Goal: Transaction & Acquisition: Purchase product/service

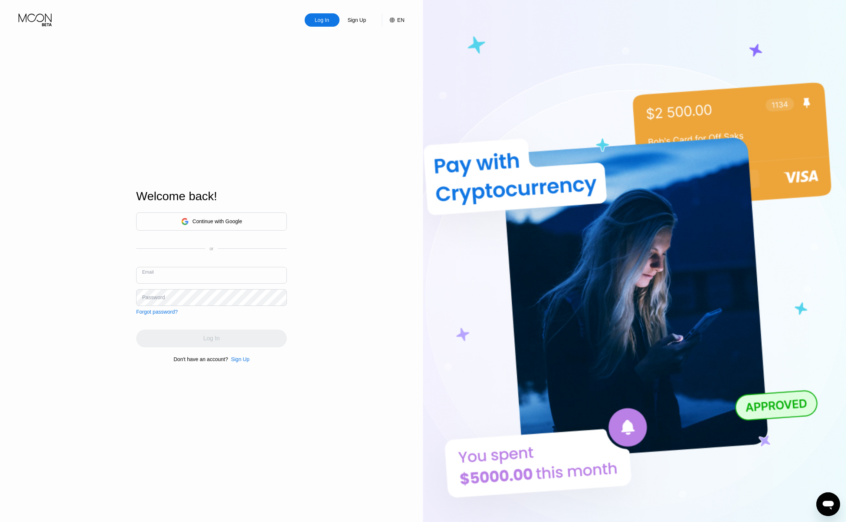
click at [193, 275] on input "text" at bounding box center [211, 275] width 151 height 17
type input "dorianhale1990@outlook.com"
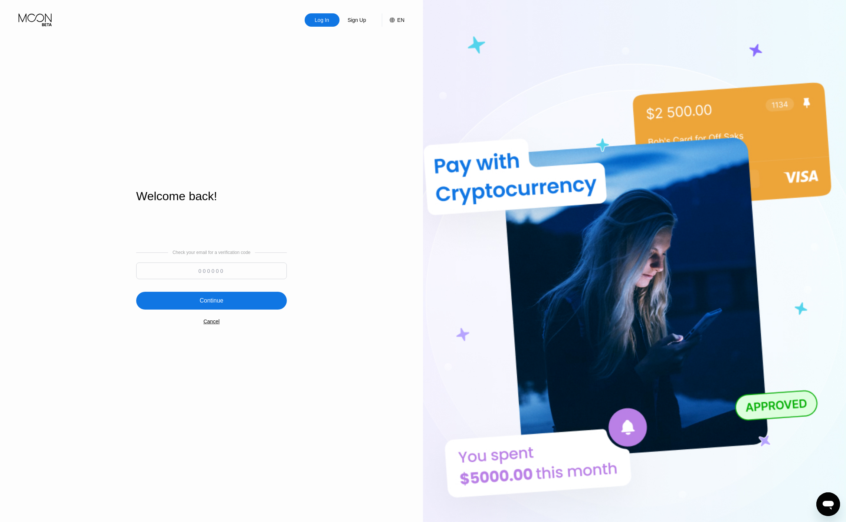
click at [187, 269] on input at bounding box center [211, 271] width 151 height 17
paste input "159316"
type input "159316"
click at [217, 299] on div "Continue" at bounding box center [212, 300] width 24 height 7
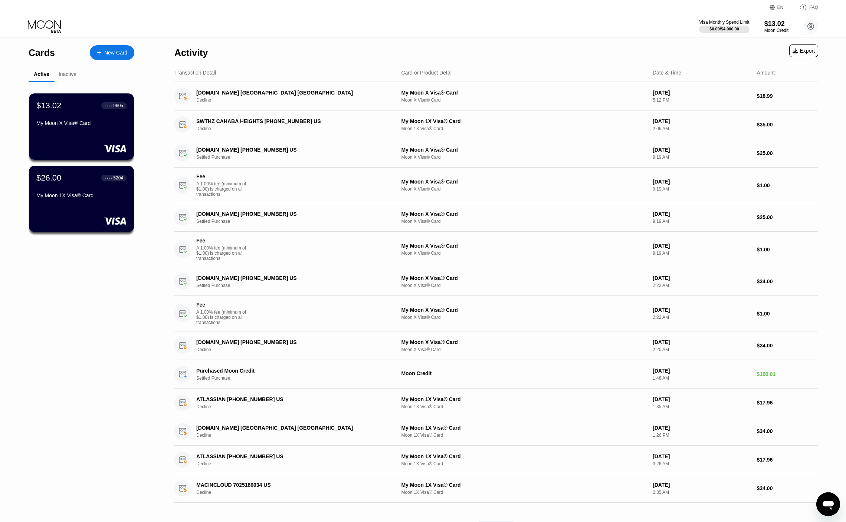
drag, startPoint x: 98, startPoint y: 149, endPoint x: 93, endPoint y: 142, distance: 8.7
click at [93, 142] on div "$13.02 ● ● ● ● 9605 My Moon X Visa® Card" at bounding box center [81, 126] width 105 height 66
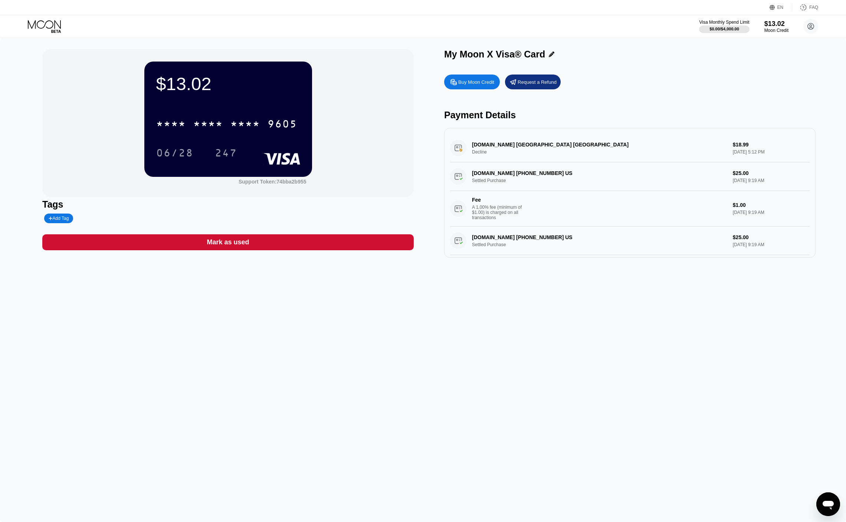
click at [467, 86] on div "Buy Moon Credit" at bounding box center [472, 82] width 56 height 15
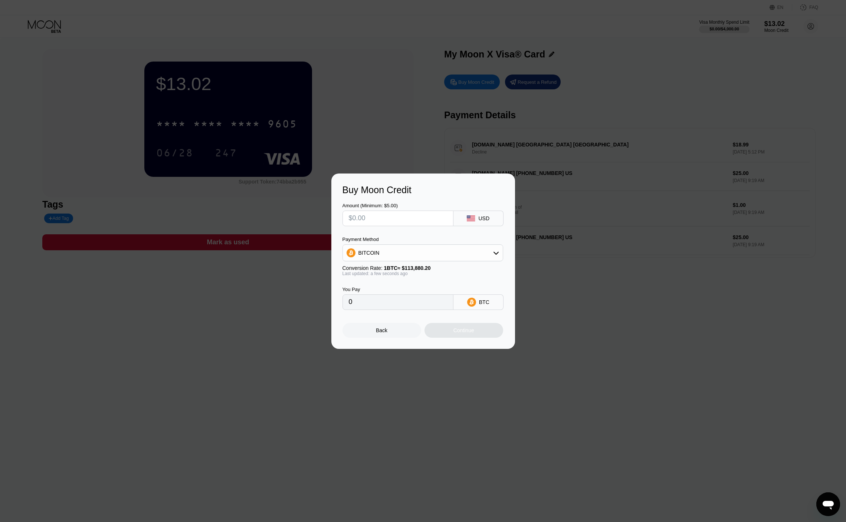
click at [437, 253] on div "BITCOIN" at bounding box center [423, 253] width 160 height 15
click at [394, 287] on span "USDT on TRON" at bounding box center [378, 290] width 37 height 6
type input "0.00"
click at [385, 217] on input "text" at bounding box center [398, 218] width 98 height 15
type input "$5"
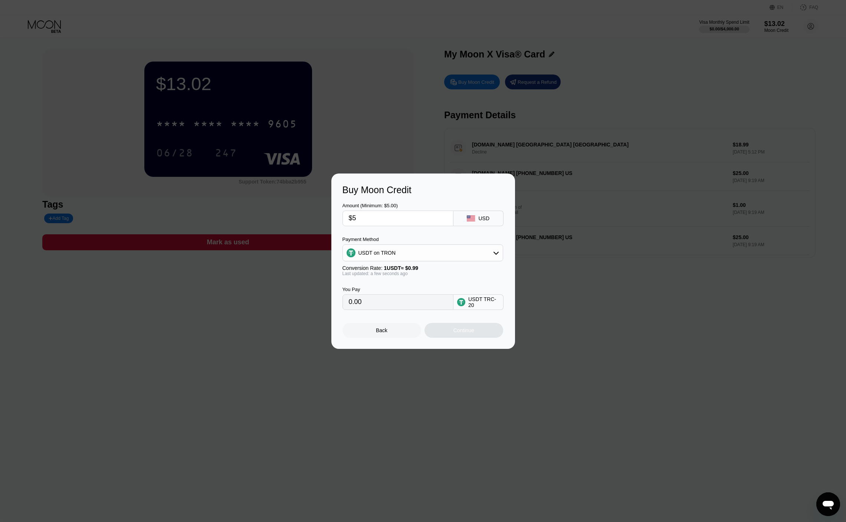
type input "5.05"
type input "$50"
type input "50.51"
type input "$5"
type input "5.05"
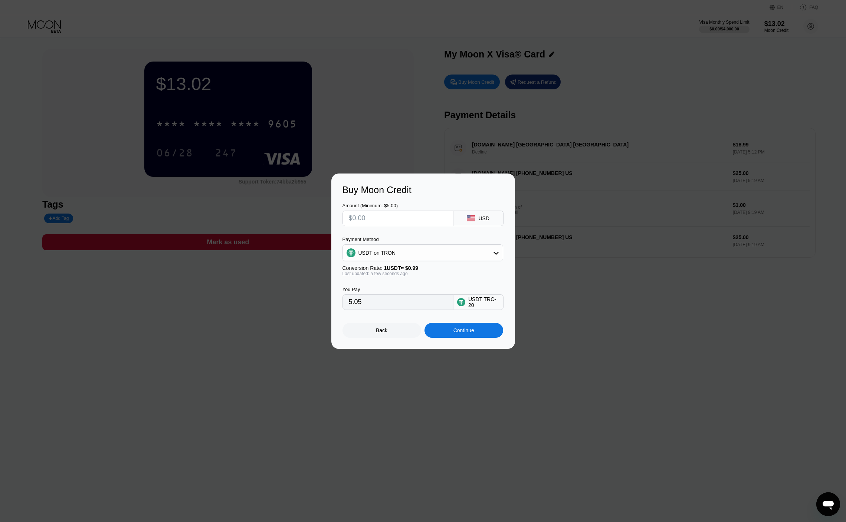
type input "0.00"
type input "$1"
type input "1.01"
type input "$10"
type input "10.10"
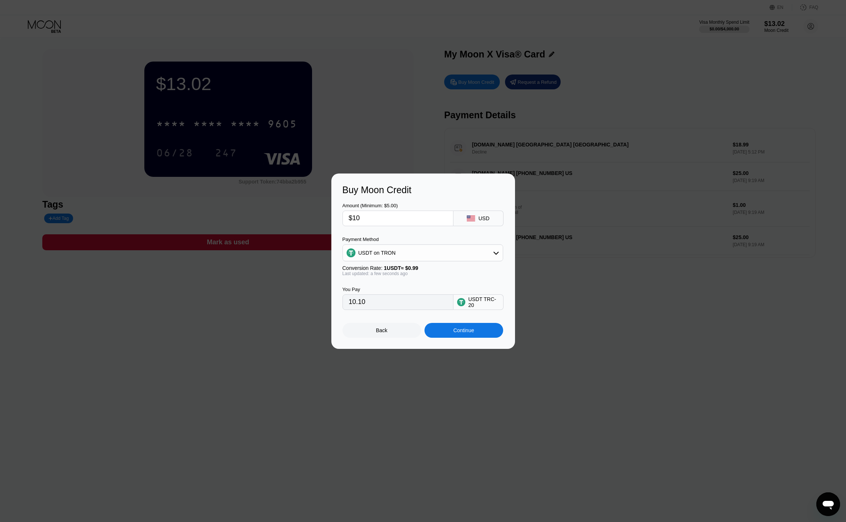
type input "$100"
type input "101.01"
type input "$10"
type input "10.10"
type input "$1"
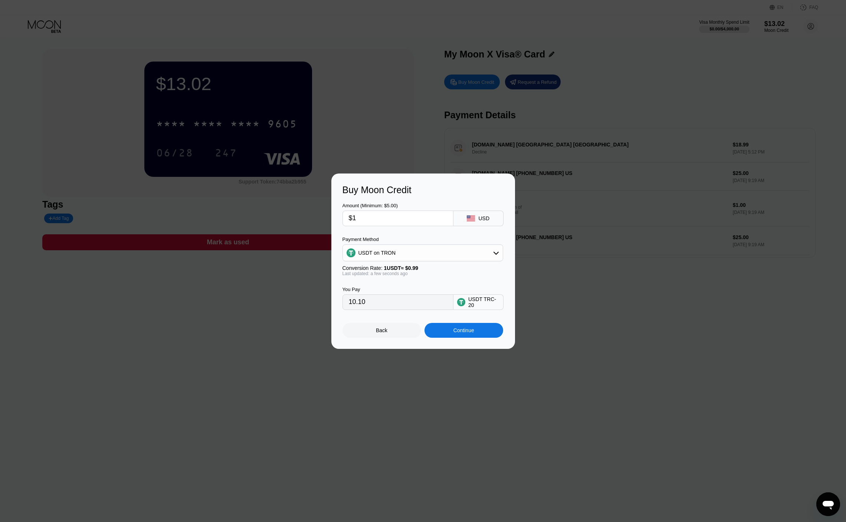
type input "1.01"
type input "$15"
type input "15.15"
type input "$1"
type input "1.01"
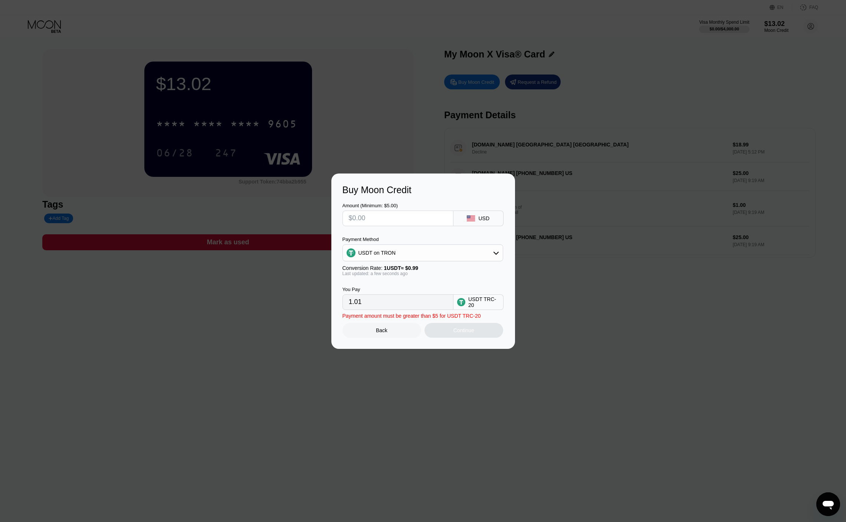
type input "0.00"
type input "$7"
type input "7.07"
type input "$75"
type input "75.76"
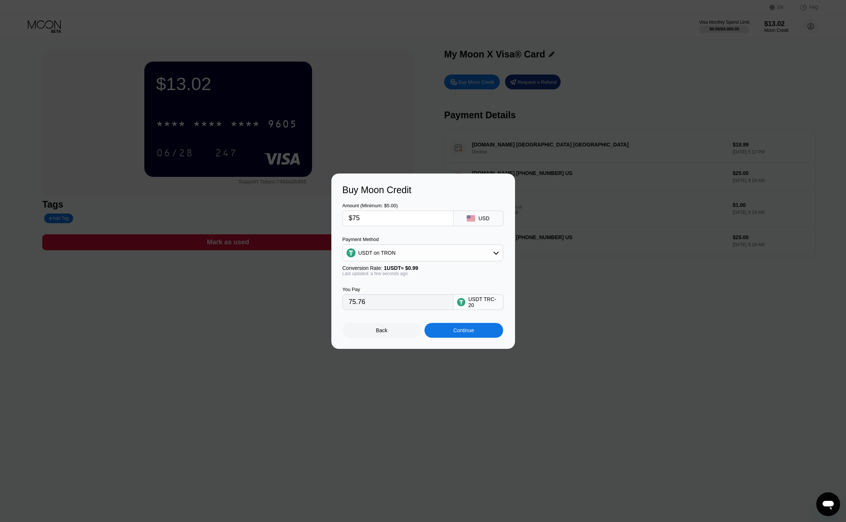
type input "$75"
click at [394, 256] on div "USDT on TRON" at bounding box center [376, 253] width 37 height 6
click at [395, 292] on div "USDT on TRON" at bounding box center [423, 289] width 156 height 15
click at [461, 333] on div "Continue" at bounding box center [463, 331] width 21 height 6
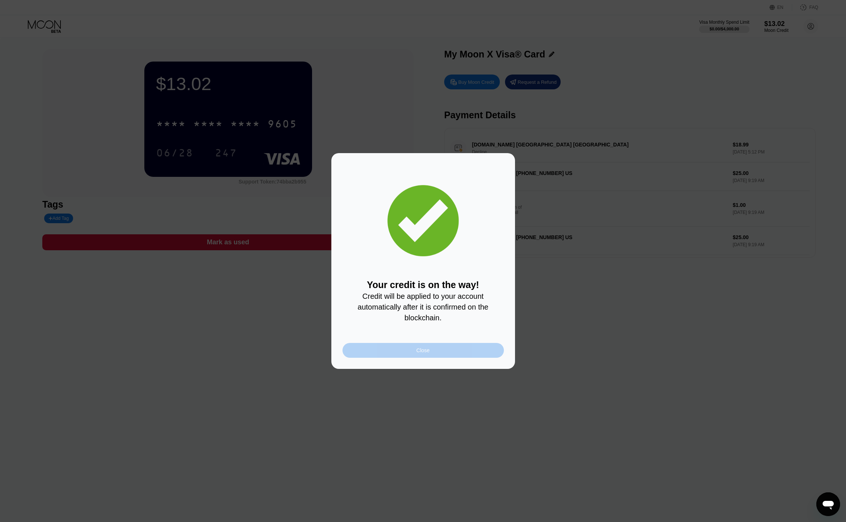
click at [455, 345] on div "Close" at bounding box center [422, 350] width 161 height 15
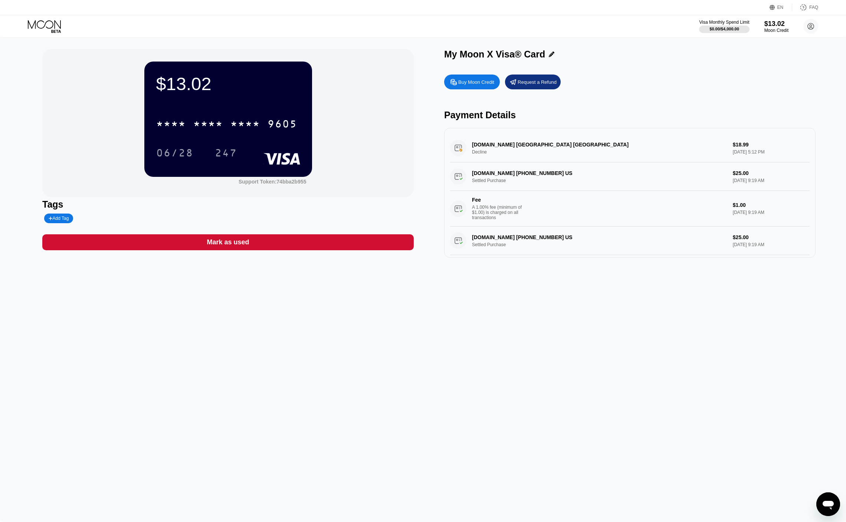
click at [471, 340] on div "$13.02 * * * * * * * * * * * * 9605 06/28 247 Support Token: 74bba2b955 Tags Ad…" at bounding box center [423, 280] width 846 height 485
click at [497, 328] on div "$13.02 * * * * * * * * * * * * 9605 06/28 247 Support Token: 74bba2b955 Tags Ad…" at bounding box center [423, 280] width 846 height 485
